Goal: Book appointment/travel/reservation

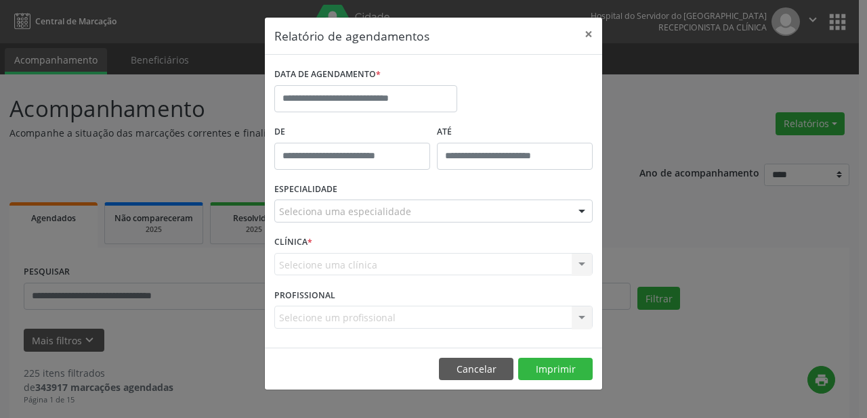
select select "*"
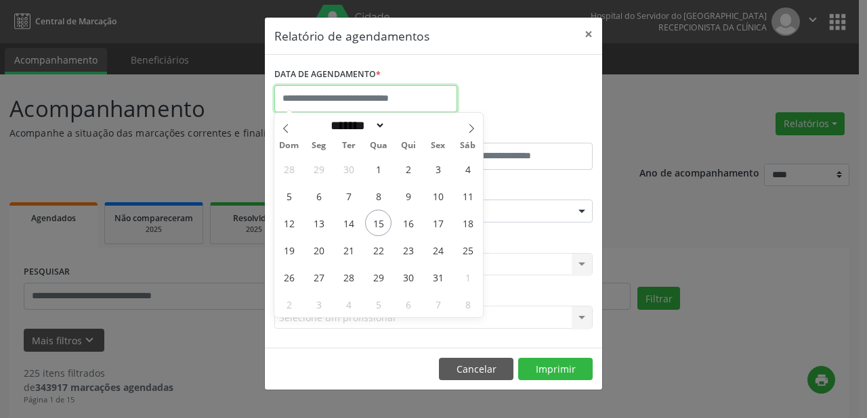
click at [414, 100] on input "text" at bounding box center [365, 98] width 183 height 27
click at [347, 253] on span "21" at bounding box center [348, 250] width 26 height 26
type input "**********"
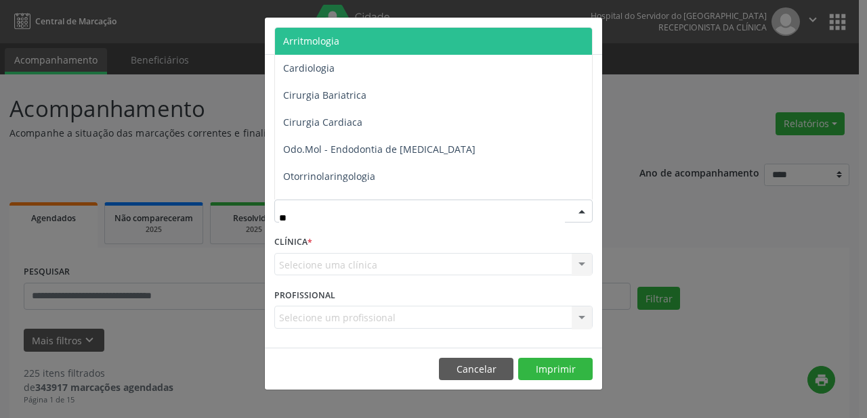
type input "***"
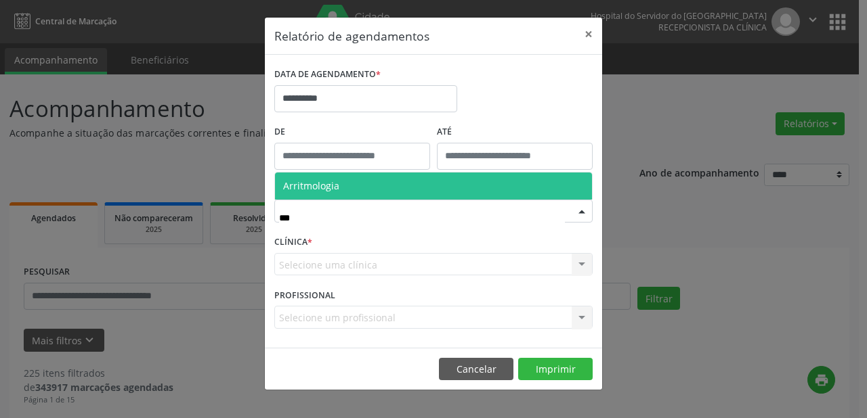
click at [396, 193] on span "Arritmologia" at bounding box center [433, 186] width 317 height 27
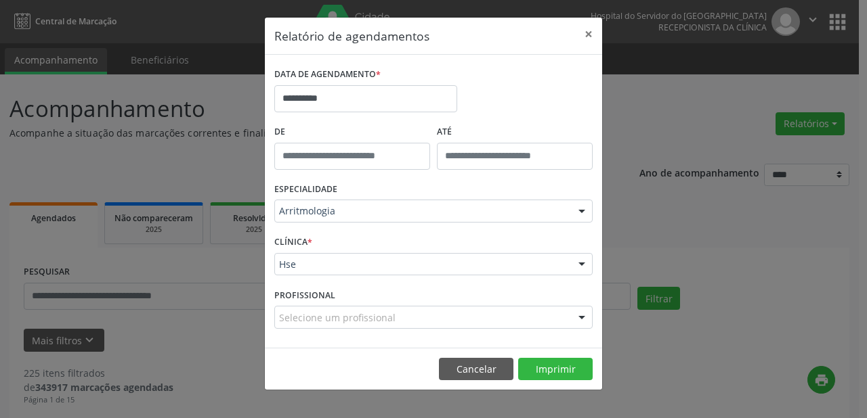
click at [385, 274] on div "Hse" at bounding box center [433, 264] width 318 height 23
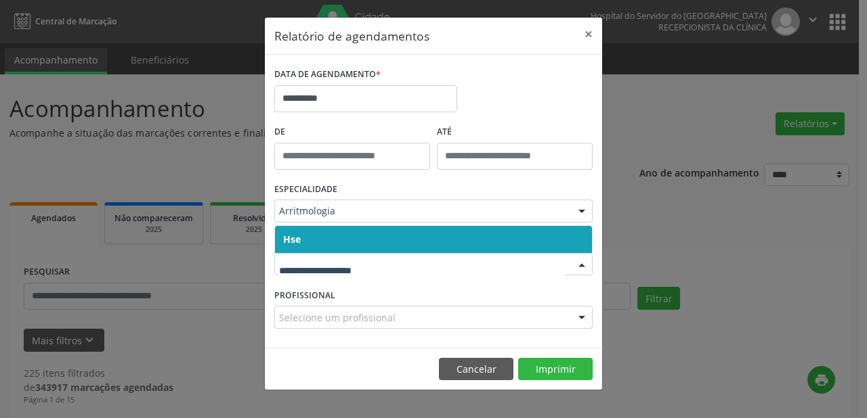
click at [406, 230] on span "Hse" at bounding box center [433, 239] width 317 height 27
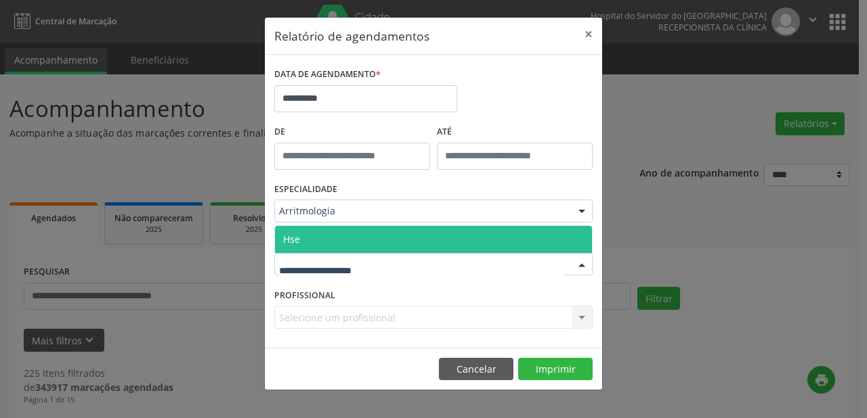
drag, startPoint x: 372, startPoint y: 263, endPoint x: 380, endPoint y: 257, distance: 9.6
click at [389, 236] on span "Hse" at bounding box center [433, 239] width 317 height 27
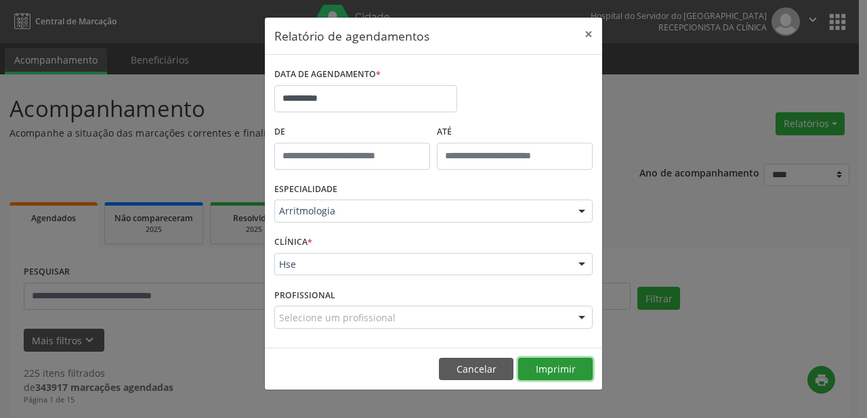
click at [543, 368] on button "Imprimir" at bounding box center [555, 369] width 74 height 23
